Goal: Task Accomplishment & Management: Manage account settings

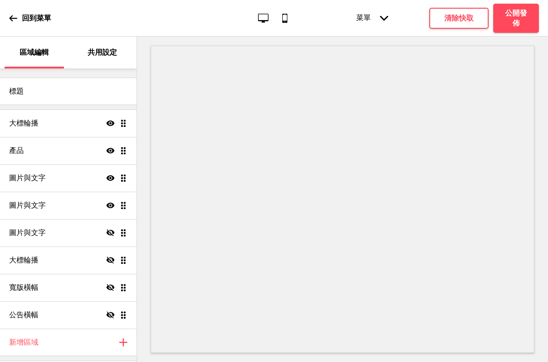
click at [546, 105] on div at bounding box center [342, 199] width 411 height 325
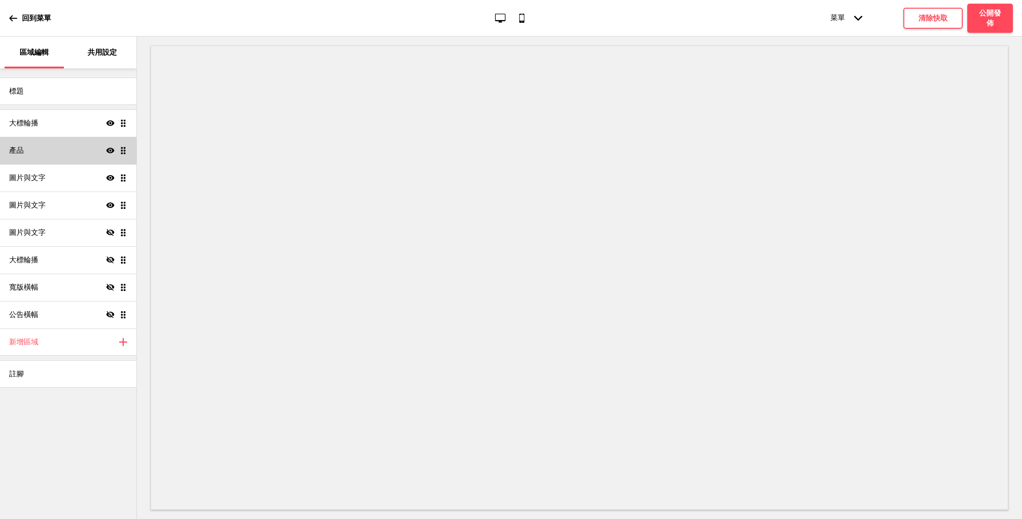
click at [55, 154] on div "產品 顯示 拖曳" at bounding box center [68, 150] width 136 height 27
select select "list"
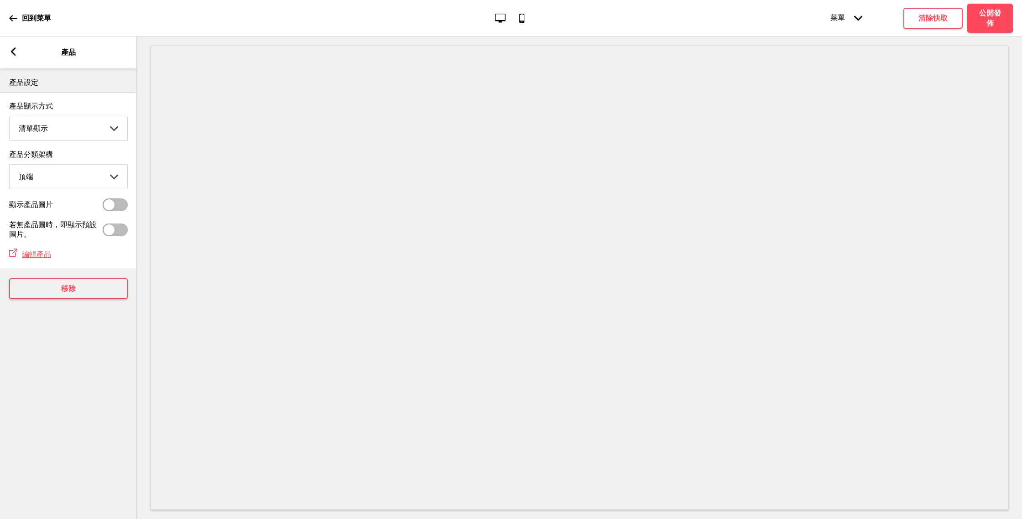
click at [15, 54] on icon at bounding box center [13, 51] width 5 height 8
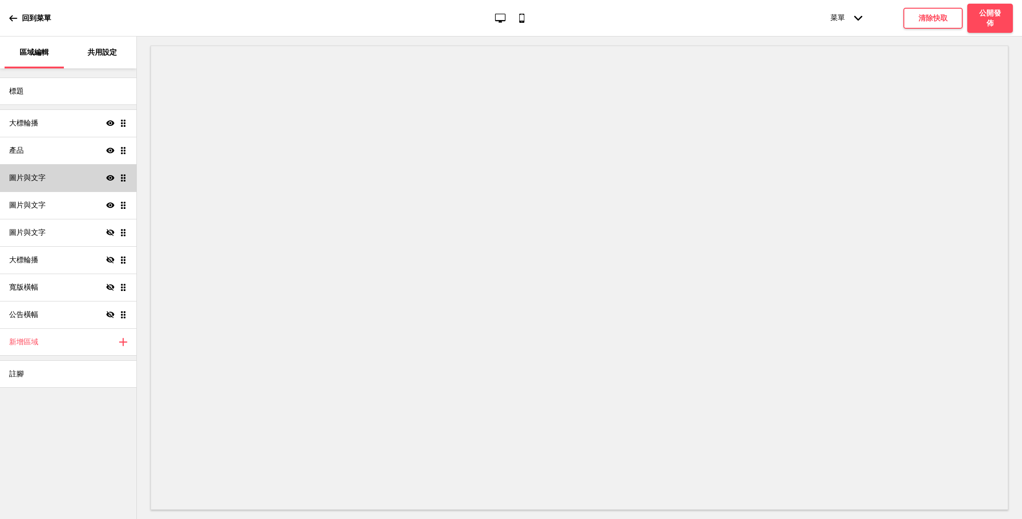
click at [55, 173] on div "圖片與文字 顯示 拖曳" at bounding box center [68, 177] width 136 height 27
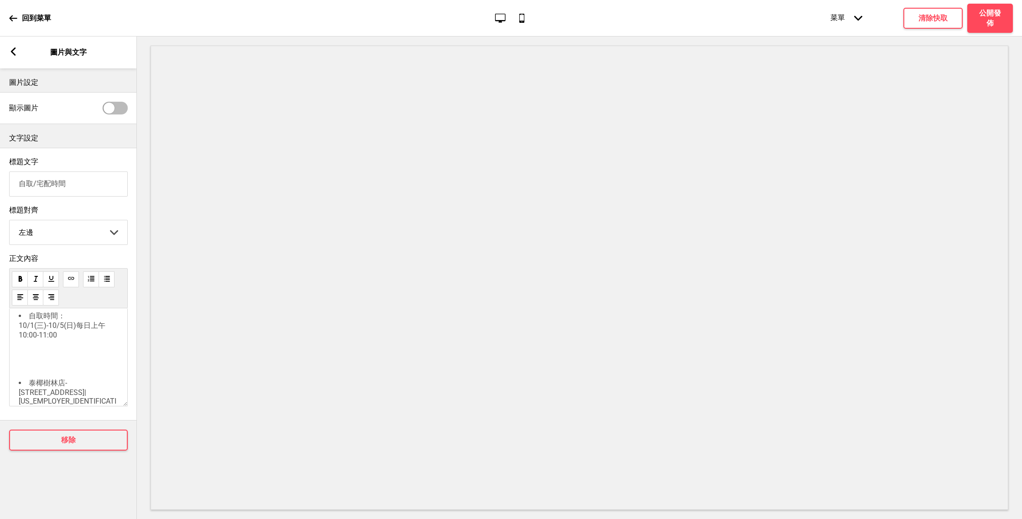
scroll to position [194, 0]
drag, startPoint x: 77, startPoint y: 392, endPoint x: 21, endPoint y: 343, distance: 74.7
click at [21, 343] on div "﻿ ﻿ 因應中秋物流高峰， 無法指定到貨時段 烤肉組預計於 10/1(三)-10/4(六) 期間送達 ﻿ [GEOGRAPHIC_DATA]自取 ﻿ 自取時間…" at bounding box center [68, 321] width 99 height 391
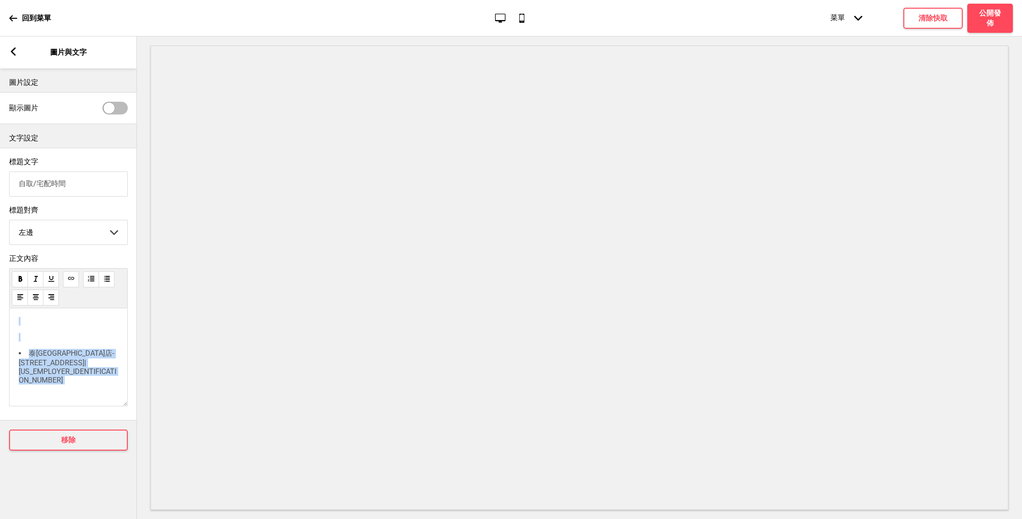
drag, startPoint x: 66, startPoint y: 380, endPoint x: 5, endPoint y: 330, distance: 78.8
click at [5, 330] on div "正文內容 ﻿ ﻿ 因應中秋物流高峰， 無法指定到貨時段 烤肉組預計於 10/1(三)-10/4(六) 期間送達 ﻿ ﻿ 自取時間：10/1(三)-10/5(日…" at bounding box center [68, 333] width 137 height 166
click at [21, 362] on li "自取時間：10/1(三)-10/5(日)每日上午10:00-11:00" at bounding box center [68, 376] width 99 height 28
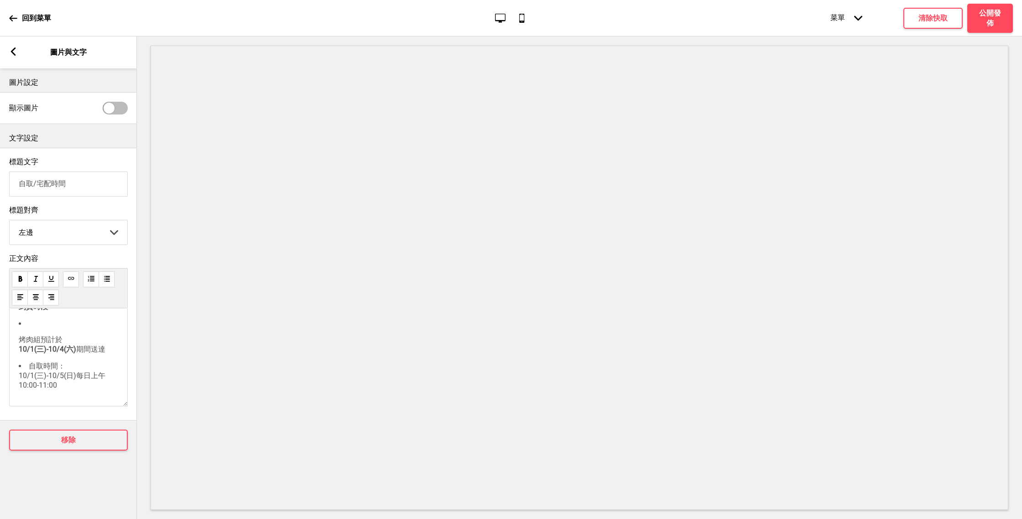
click at [31, 327] on li "烤肉組預計於 10/1(三)-10/4(六) 期間送達" at bounding box center [68, 336] width 99 height 35
drag, startPoint x: 62, startPoint y: 395, endPoint x: 15, endPoint y: 372, distance: 52.5
click at [15, 372] on div "﻿ ﻿ 因應中秋物流高峰， 無法指定到貨時段 烤肉組預計於 10/1(三)-10/4(六) 期間送達 自取時間：10/1(三)-10/5(日)每日上午10:0…" at bounding box center [68, 358] width 119 height 98
click at [73, 384] on li "自取時間：10/1(三)-10/5(日)每日上午10:00-11:00" at bounding box center [68, 376] width 99 height 28
drag, startPoint x: 70, startPoint y: 383, endPoint x: 63, endPoint y: 381, distance: 7.8
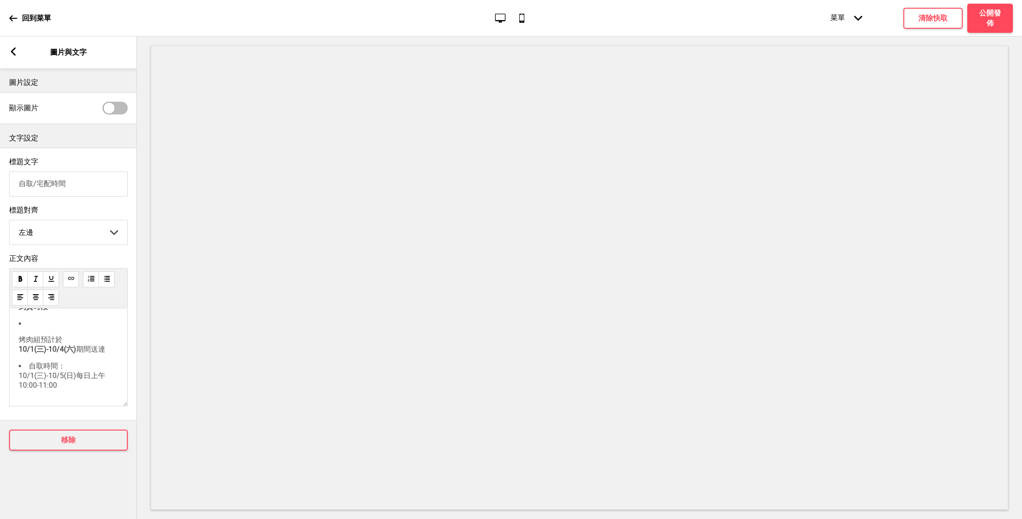
click at [63, 382] on li "自取時間：10/1(三)-10/5(日)每日上午10:00-11:00" at bounding box center [68, 376] width 99 height 28
drag, startPoint x: 59, startPoint y: 380, endPoint x: 21, endPoint y: 369, distance: 40.0
click at [21, 370] on li "自取時間：10/1(三)-10/5(日)每日上午10:00-11:00" at bounding box center [68, 376] width 99 height 28
click at [56, 389] on span "5(日)每日上午10:00-11:00" at bounding box center [71, 384] width 84 height 9
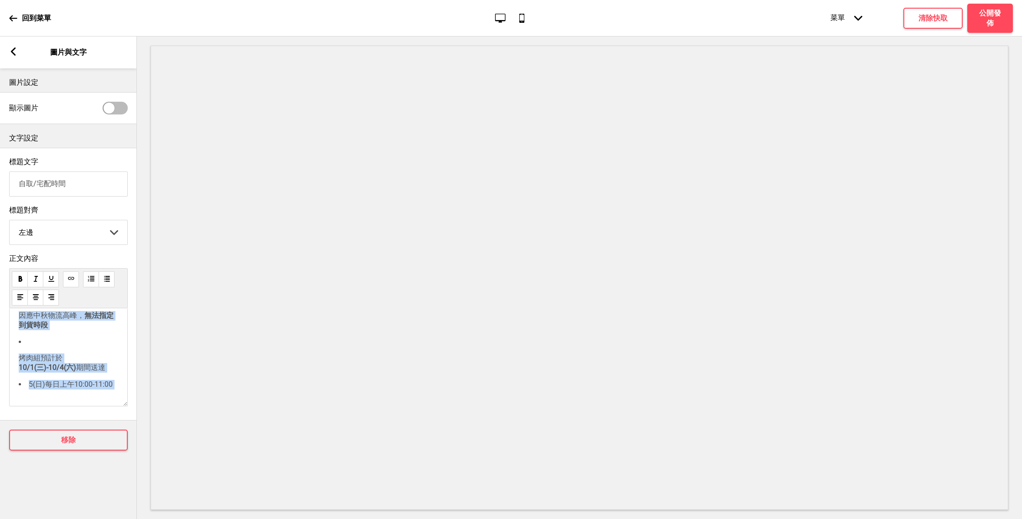
drag, startPoint x: 122, startPoint y: 383, endPoint x: 105, endPoint y: 383, distance: 17.3
click at [108, 383] on div "﻿ ﻿ 因應中秋物流高峰， 無法指定到貨時段 烤肉組預計於 10/1(三)-10/4(六) 期間送達 5(日)每日上午10:00-11:00" at bounding box center [68, 358] width 119 height 98
drag, startPoint x: 110, startPoint y: 387, endPoint x: 32, endPoint y: 387, distance: 77.1
click at [32, 387] on span "5(日)每日上午10:00-11:00" at bounding box center [71, 384] width 84 height 9
click at [48, 390] on li "0" at bounding box center [68, 385] width 99 height 9
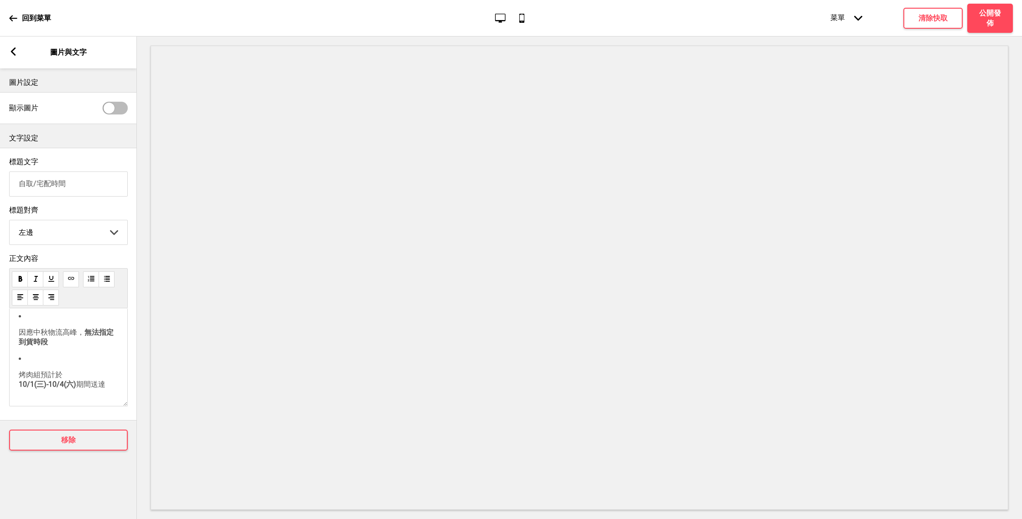
scroll to position [43, 0]
click at [21, 366] on li "烤肉組預計於 10/1(三)-10/4(六) 期間送達" at bounding box center [68, 372] width 99 height 35
click at [33, 360] on li "烤肉組預計於 10/1(三)-10/4(六) 期間送達" at bounding box center [68, 372] width 99 height 35
click at [27, 333] on li "因應中秋物流高峰， 無法指定到貨時段 烤肉組預計於 10/1(三)-10/4(六) 期間送達" at bounding box center [68, 351] width 99 height 45
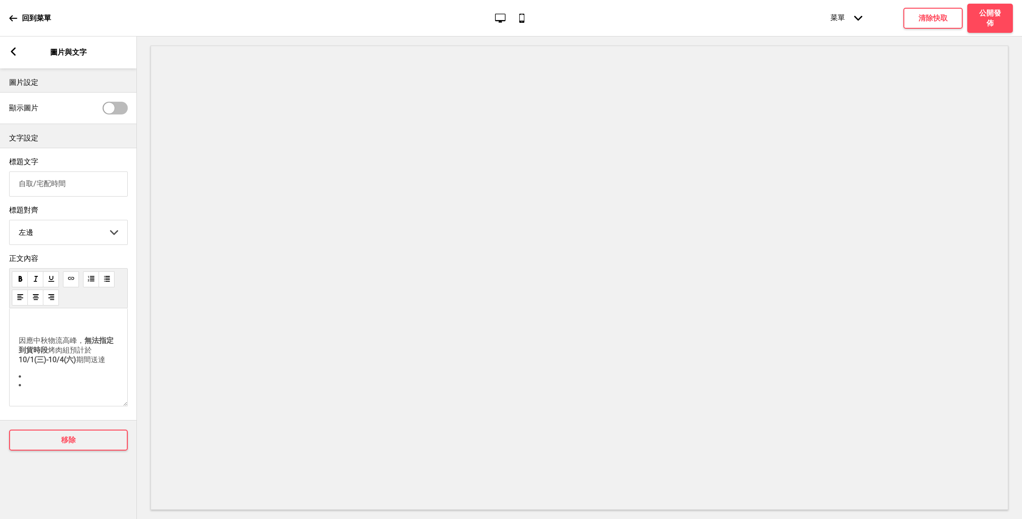
click at [31, 377] on li "﻿" at bounding box center [68, 376] width 99 height 9
click at [31, 389] on div "﻿ 因應中秋物流高峰， 無法指定到貨時段 烤肉組預計於 10/1(三)-10/4(六) 期間送達 ﻿" at bounding box center [68, 358] width 119 height 98
click at [31, 381] on li "﻿" at bounding box center [68, 376] width 99 height 9
drag, startPoint x: 110, startPoint y: 361, endPoint x: 21, endPoint y: 342, distance: 91.1
click at [21, 342] on p "因應中秋物流高峰， 無法指定到貨時段 烤肉組預計於 10/1(三)-10/4(六) 期間送達" at bounding box center [68, 350] width 99 height 29
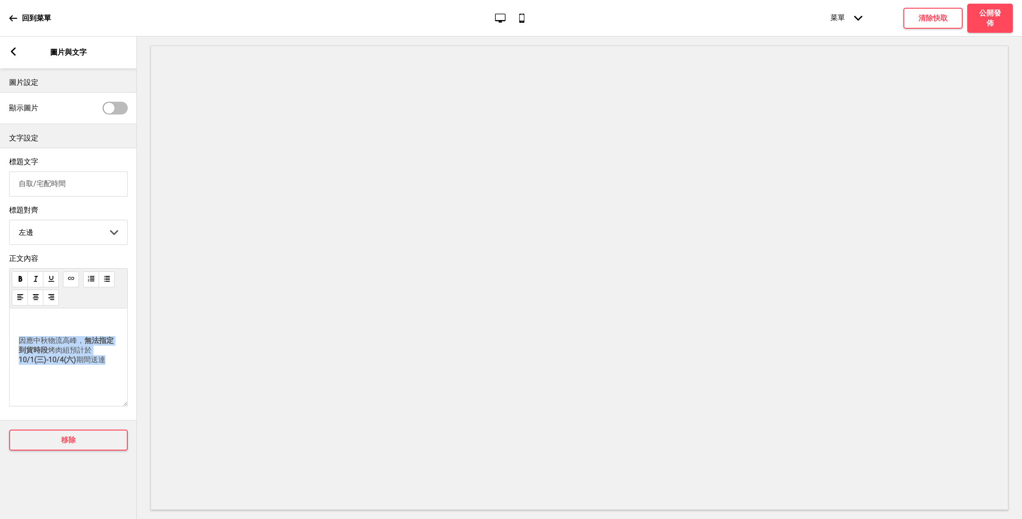
copy p "因應中秋物流高峰， 無法指定到貨時段 烤肉組預計於 10/1(三)-10/4(六) 期間送達"
click at [15, 47] on div "箭頭left 圖片與文字" at bounding box center [68, 53] width 137 height 32
click at [10, 53] on rect at bounding box center [13, 51] width 8 height 8
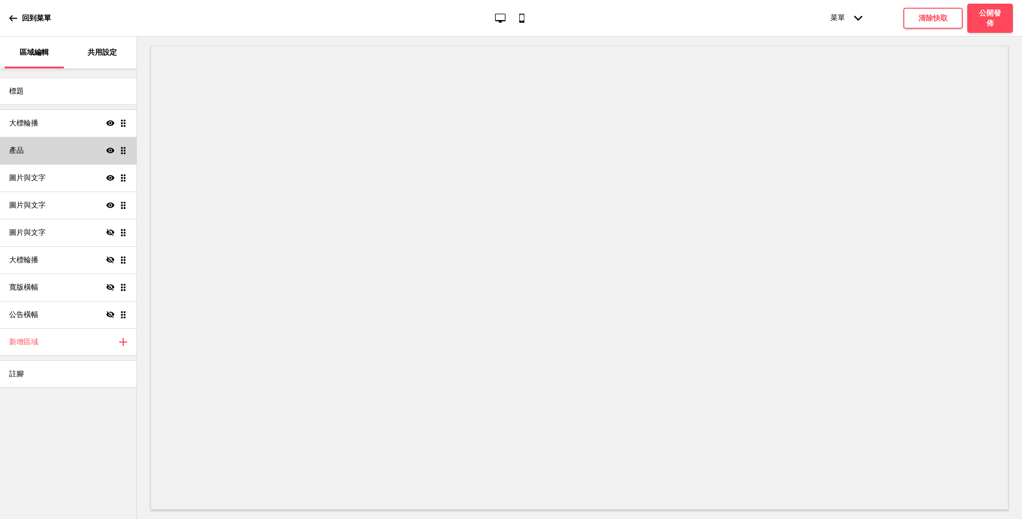
click at [44, 157] on div "產品 顯示 拖曳" at bounding box center [68, 150] width 136 height 27
select select "list"
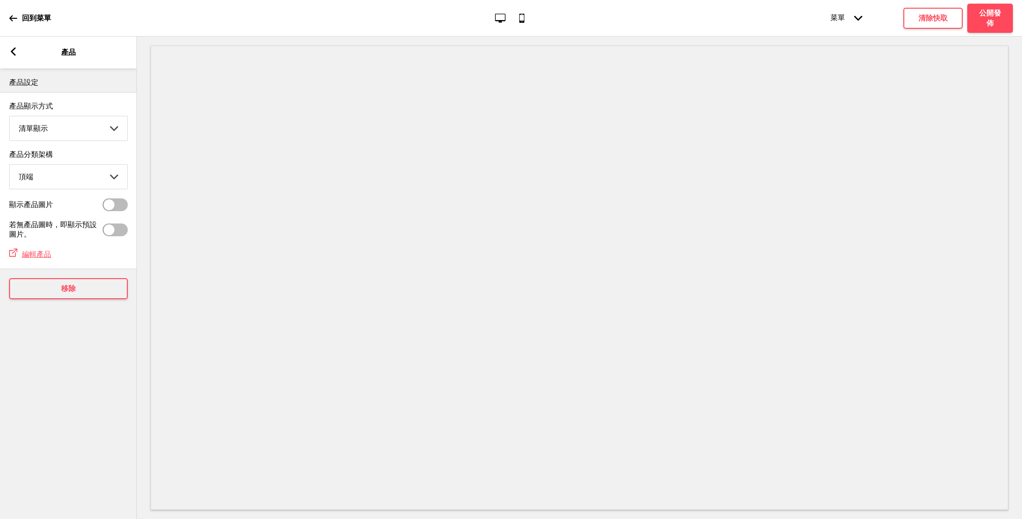
click at [12, 56] on div "箭頭left" at bounding box center [13, 52] width 8 height 10
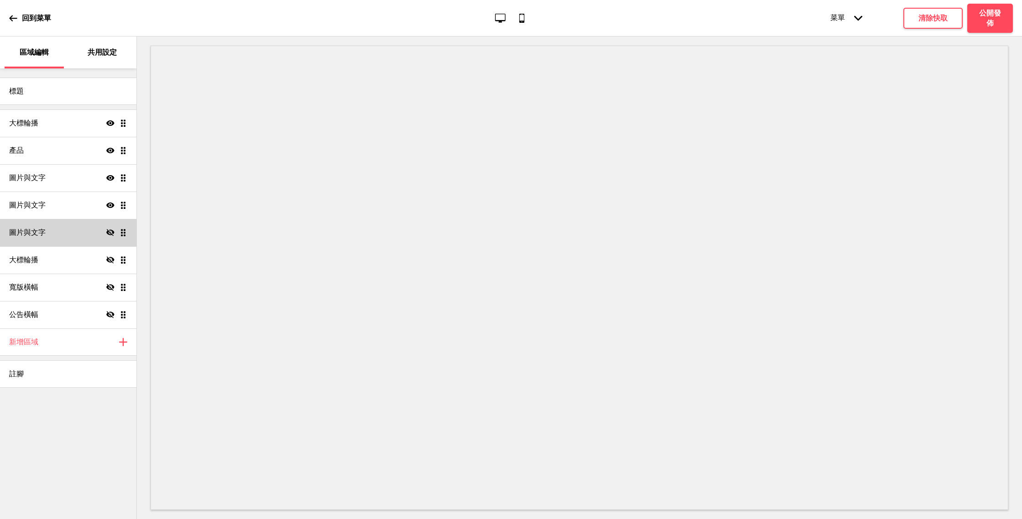
click at [63, 233] on div "圖片與文字 隱藏 拖曳" at bounding box center [68, 232] width 136 height 27
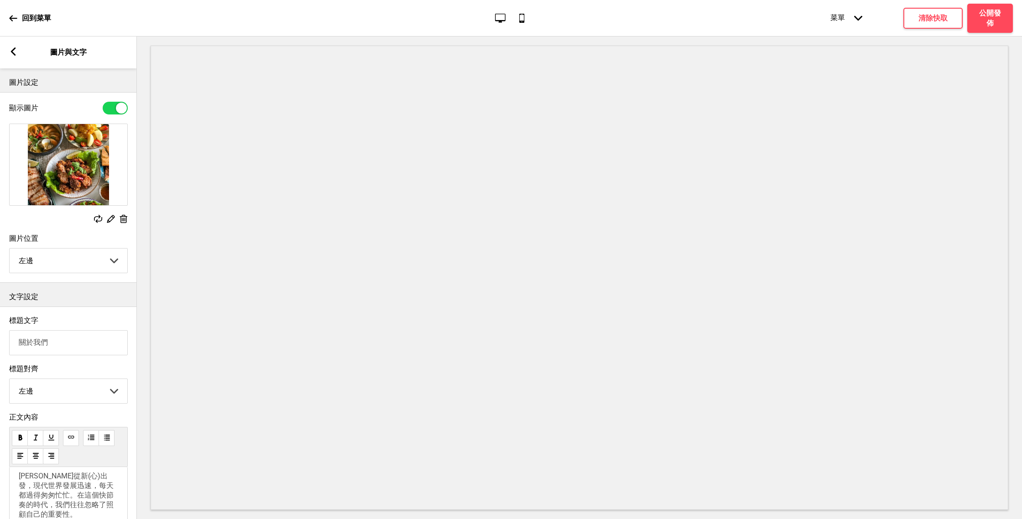
click at [11, 52] on icon at bounding box center [13, 51] width 5 height 8
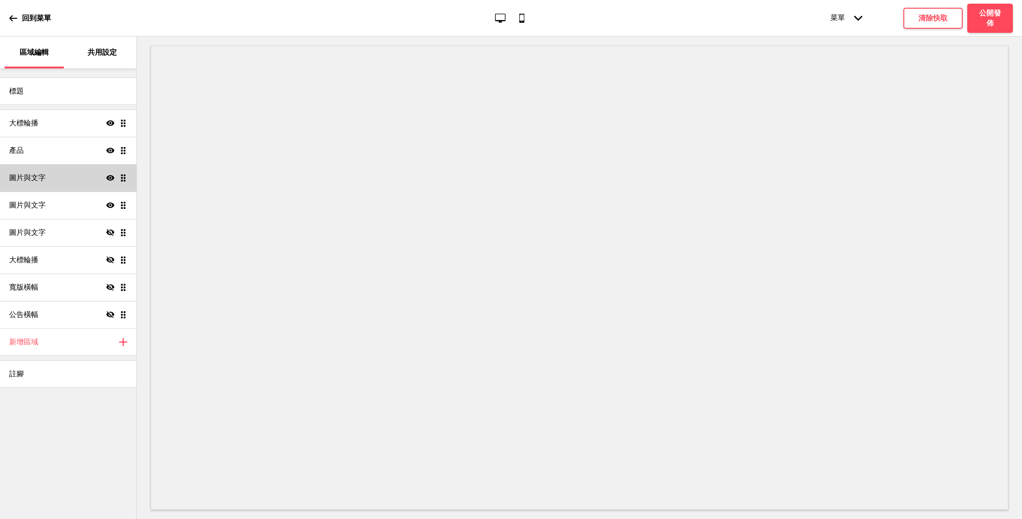
click at [56, 180] on div "圖片與文字 顯示 拖曳" at bounding box center [68, 177] width 136 height 27
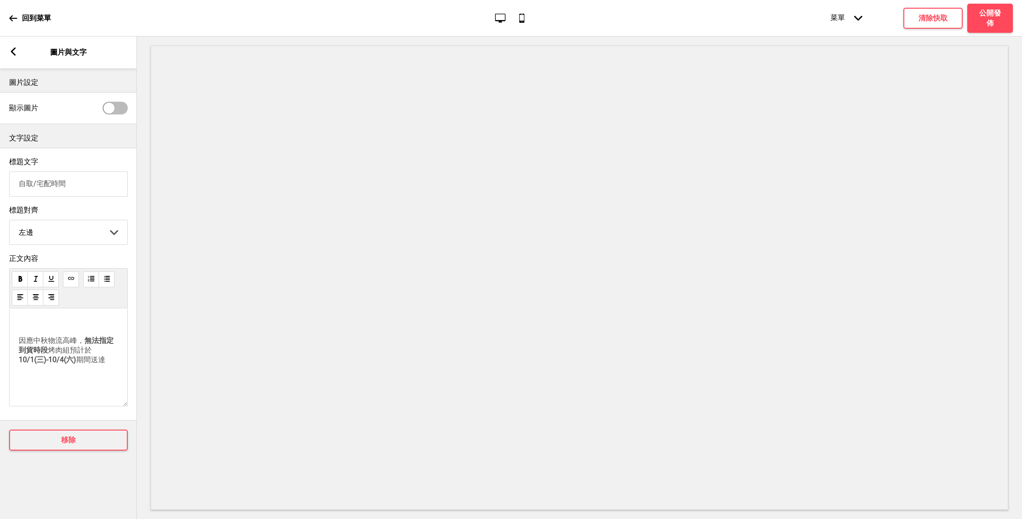
click at [16, 54] on rect at bounding box center [13, 51] width 8 height 8
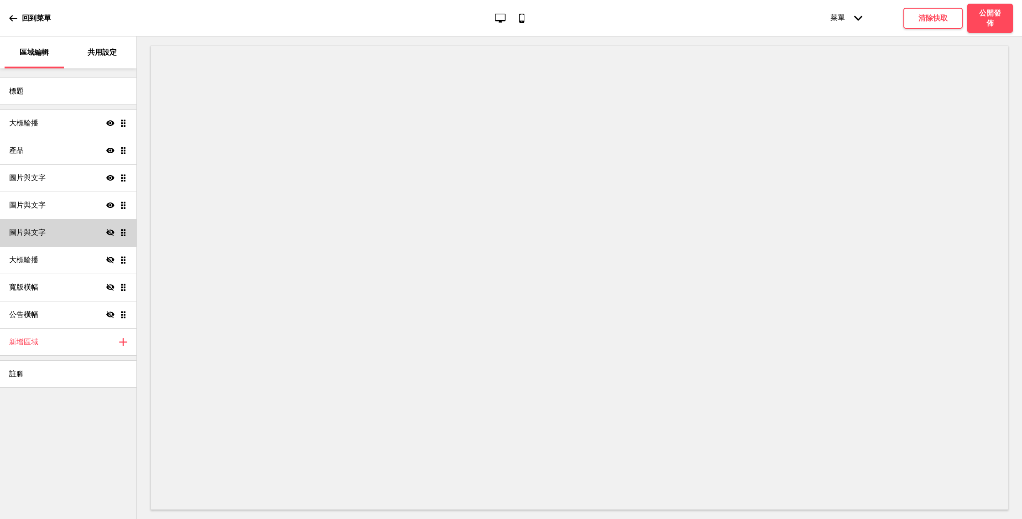
click at [82, 223] on div "圖片與文字 隱藏 拖曳" at bounding box center [68, 232] width 136 height 27
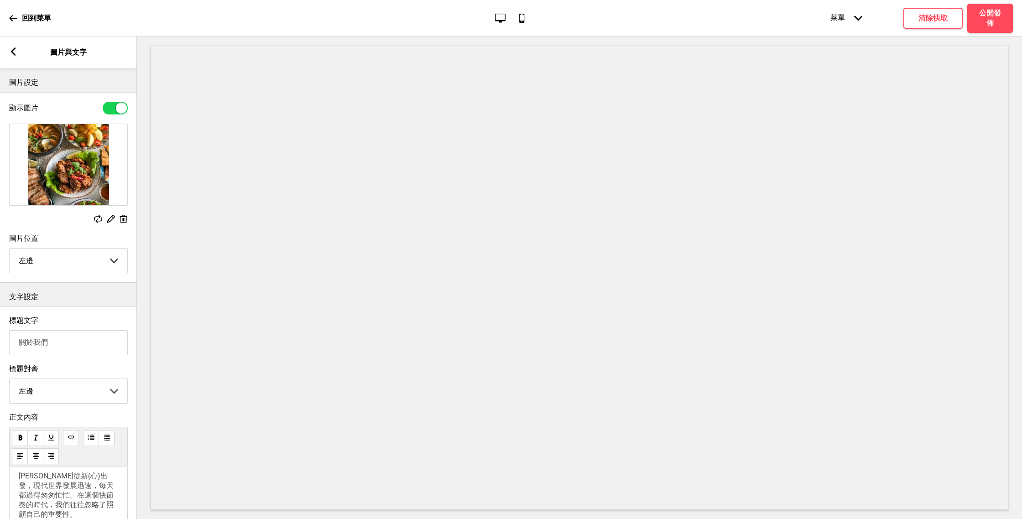
click at [15, 47] on div "箭頭left 圖片與文字" at bounding box center [68, 53] width 137 height 32
click at [14, 51] on rect at bounding box center [13, 51] width 8 height 8
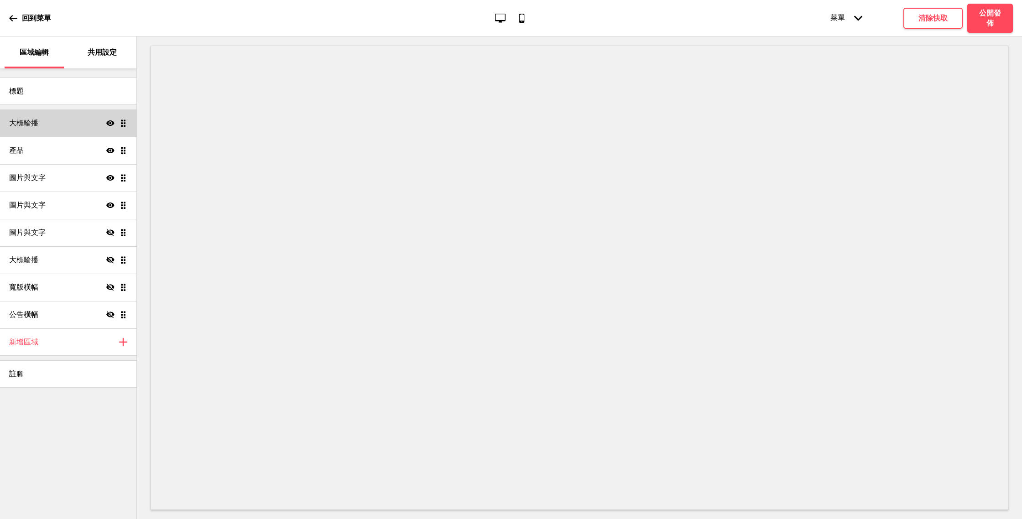
click at [73, 126] on div "大標輪播 顯示 拖曳" at bounding box center [68, 123] width 136 height 27
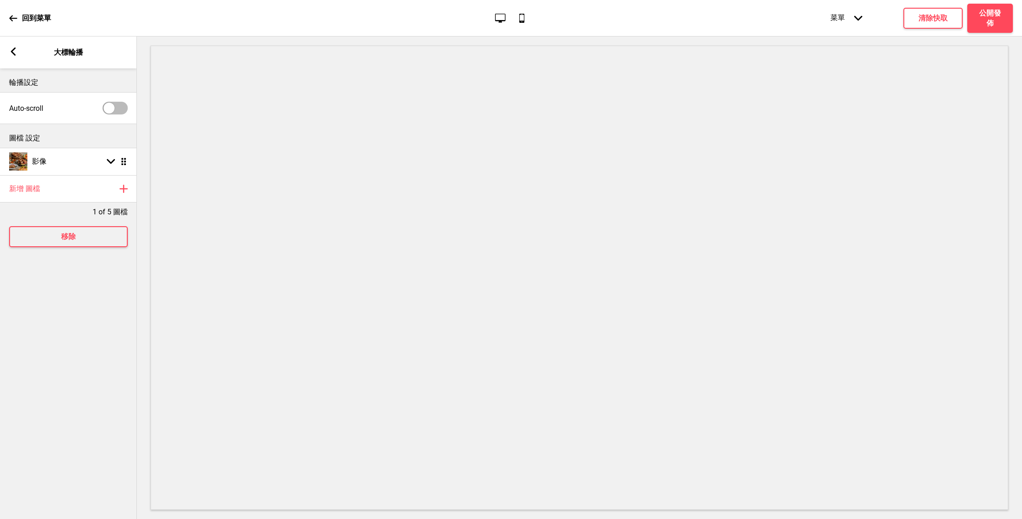
click at [13, 52] on rect at bounding box center [13, 51] width 8 height 8
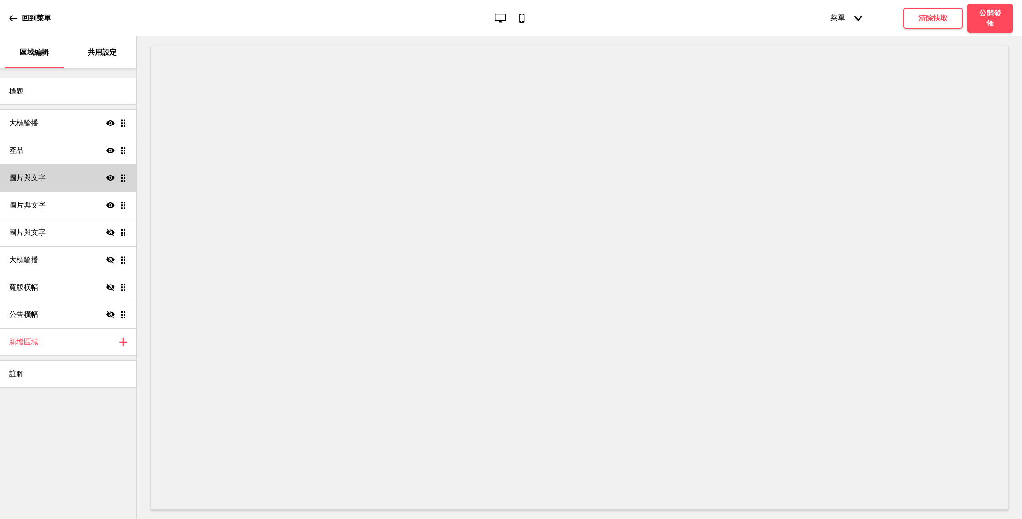
click at [67, 179] on div "圖片與文字 顯示 拖曳" at bounding box center [68, 177] width 136 height 27
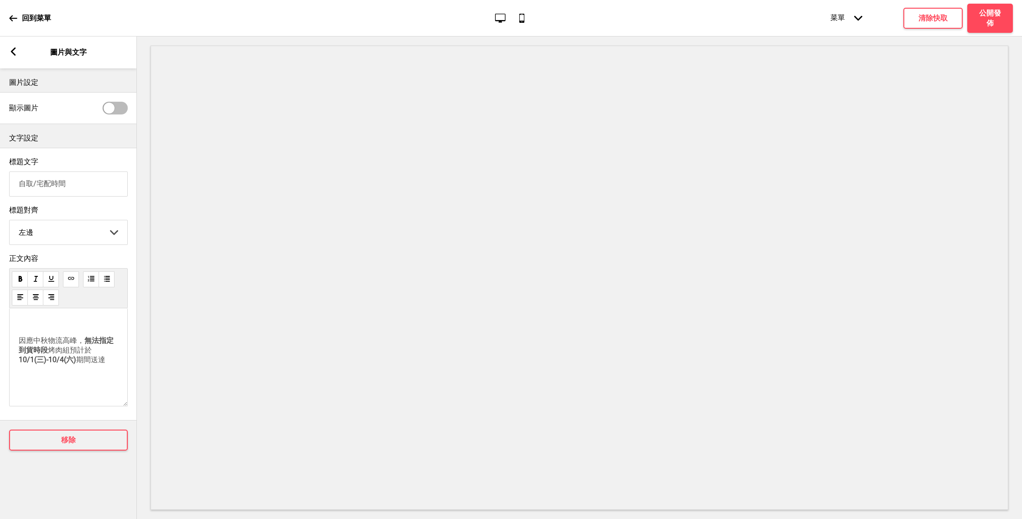
click at [10, 48] on rect at bounding box center [13, 51] width 8 height 8
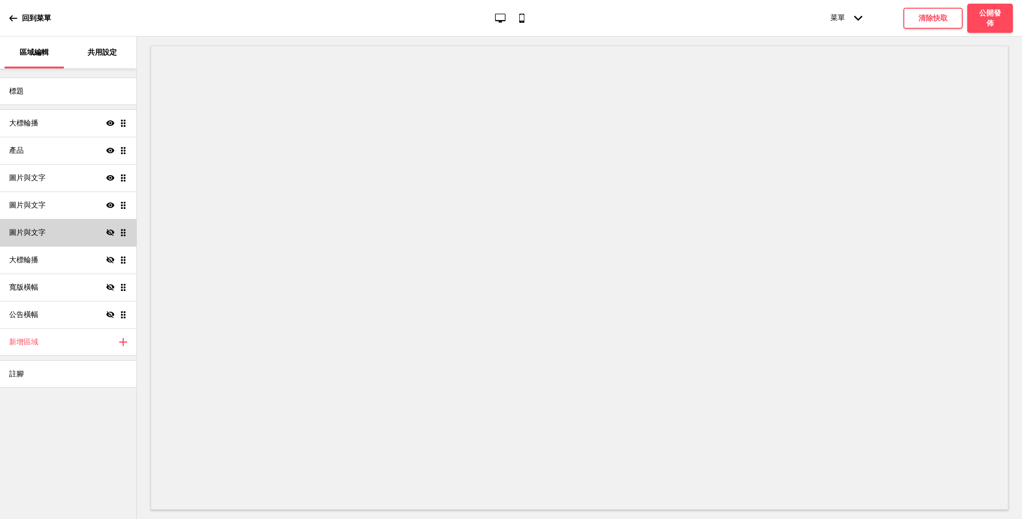
click at [51, 230] on div "圖片與文字 隱藏 拖曳" at bounding box center [68, 232] width 136 height 27
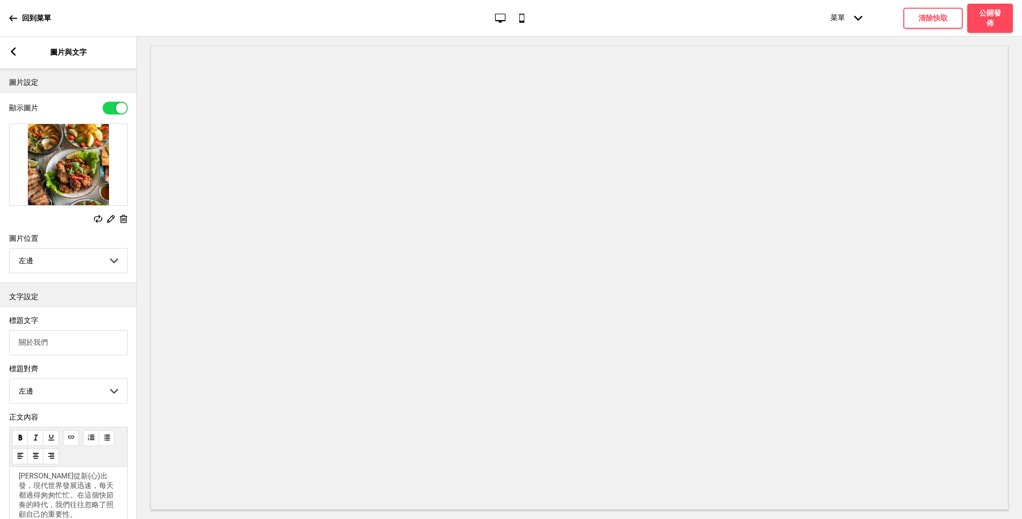
click at [12, 54] on rect at bounding box center [13, 51] width 8 height 8
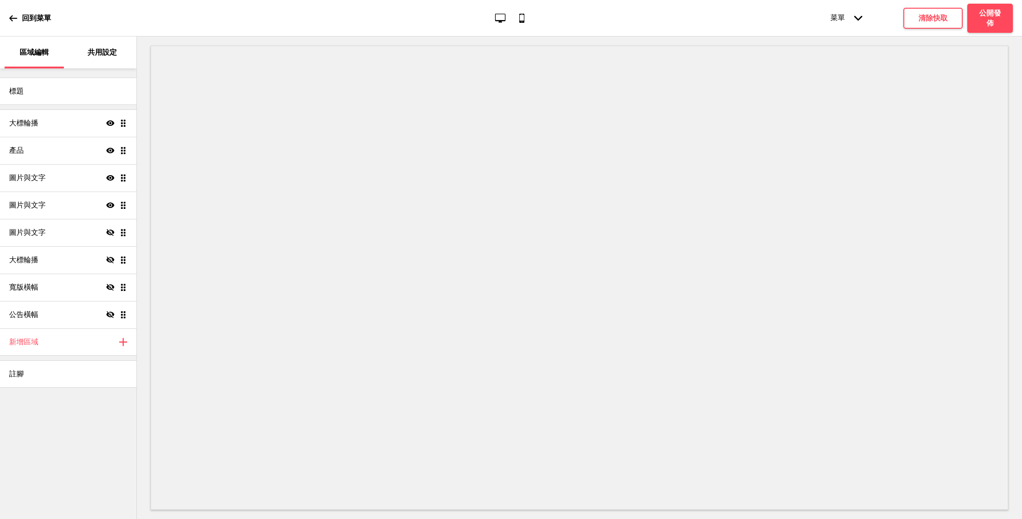
click at [12, 20] on icon at bounding box center [13, 18] width 8 height 8
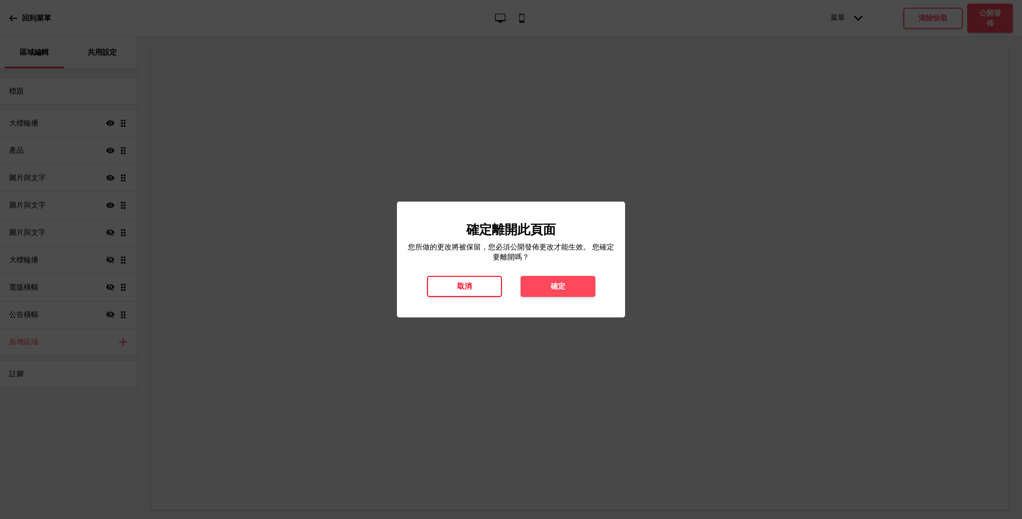
click at [487, 285] on button "取消" at bounding box center [464, 286] width 75 height 21
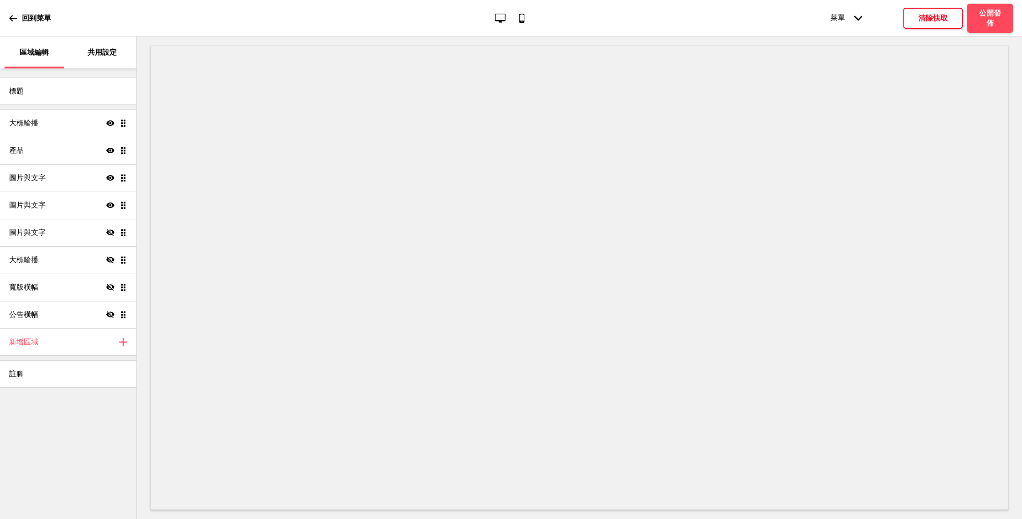
click at [934, 15] on h4 "清除快取" at bounding box center [933, 18] width 29 height 10
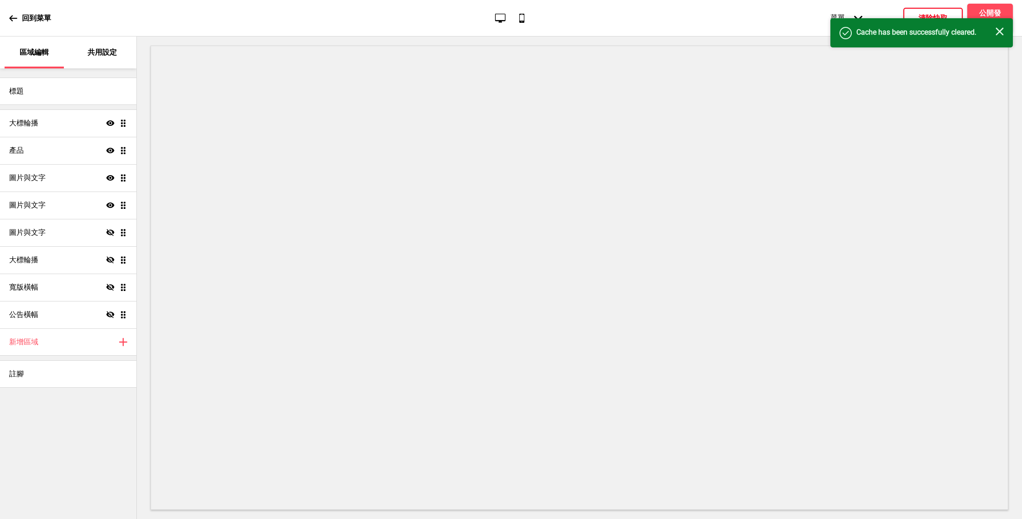
click at [11, 21] on icon at bounding box center [13, 18] width 8 height 8
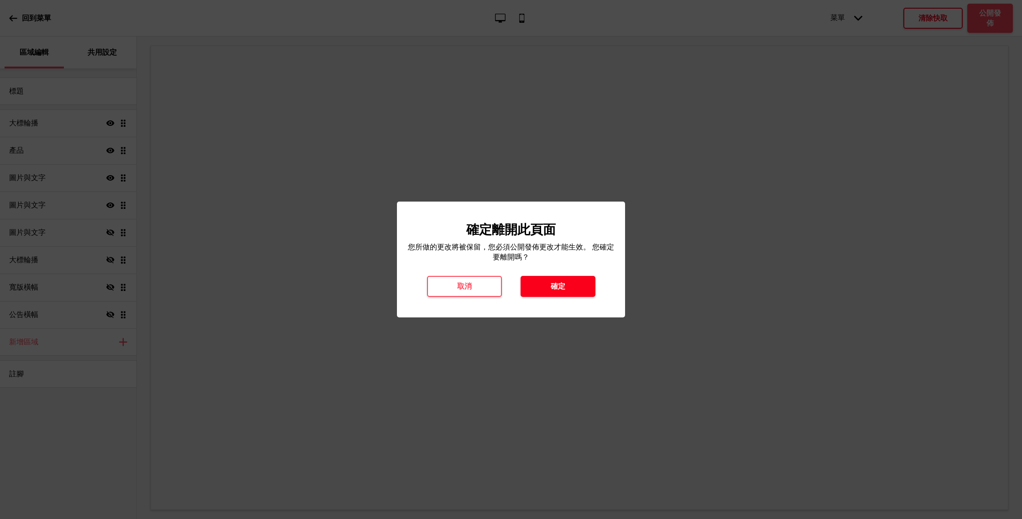
click at [563, 294] on button "確定" at bounding box center [558, 286] width 75 height 21
